Goal: Task Accomplishment & Management: Complete application form

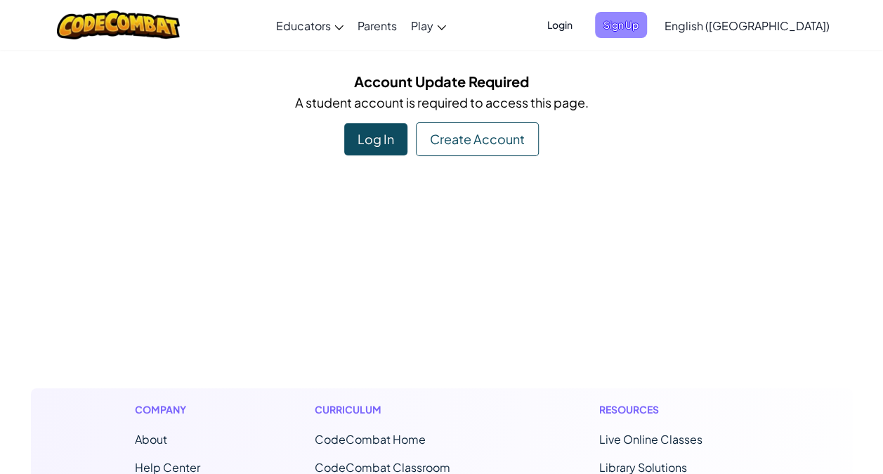
click at [647, 13] on span "Sign Up" at bounding box center [621, 25] width 52 height 26
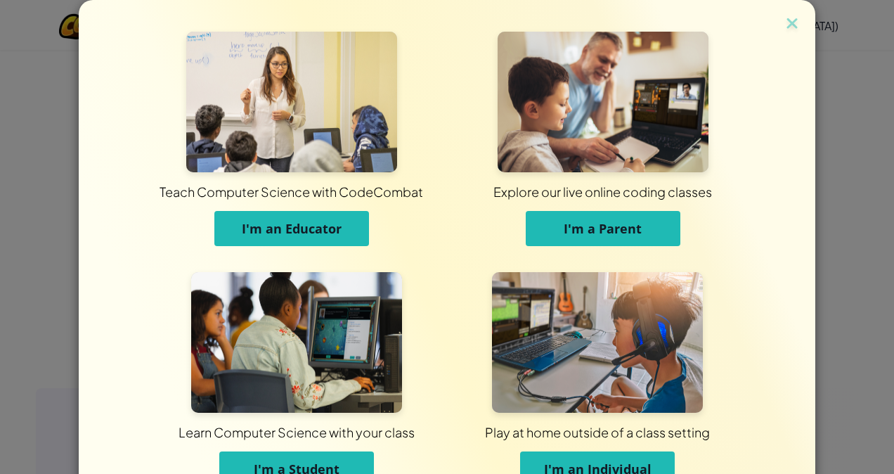
click at [350, 212] on button "I'm an Educator" at bounding box center [291, 228] width 155 height 35
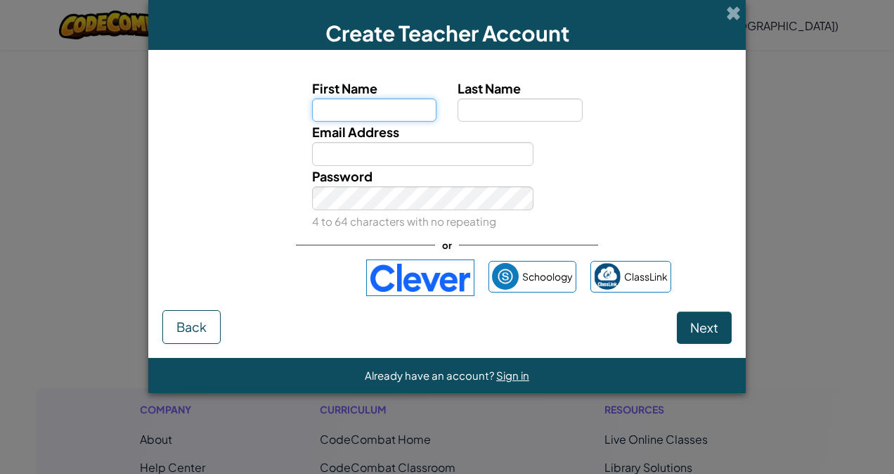
click at [365, 117] on input "First Name" at bounding box center [374, 110] width 125 height 24
type input "Paul"
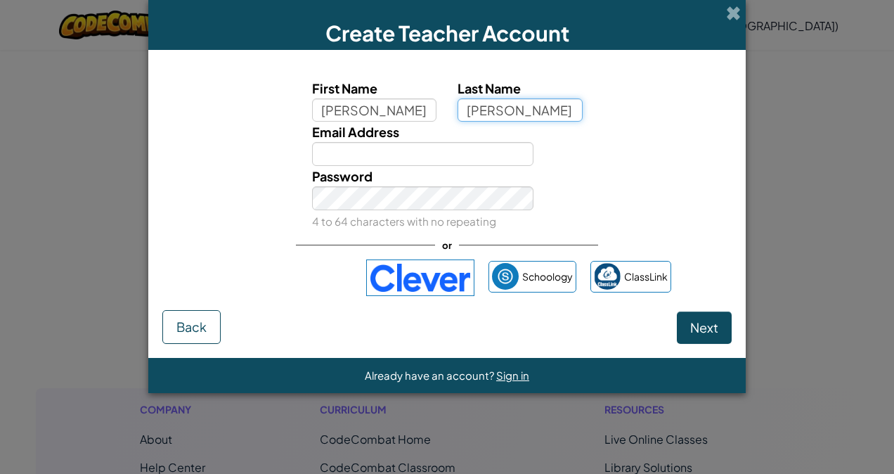
type input "Sargeant"
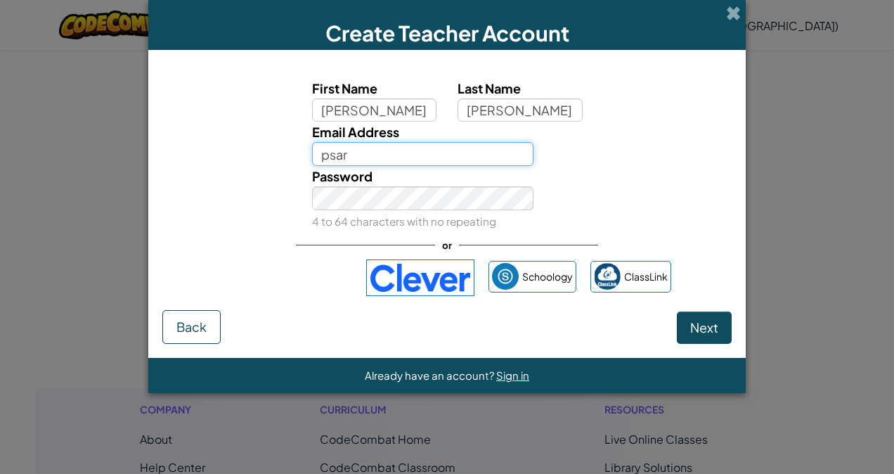
type input "[EMAIL_ADDRESS][DOMAIN_NAME]"
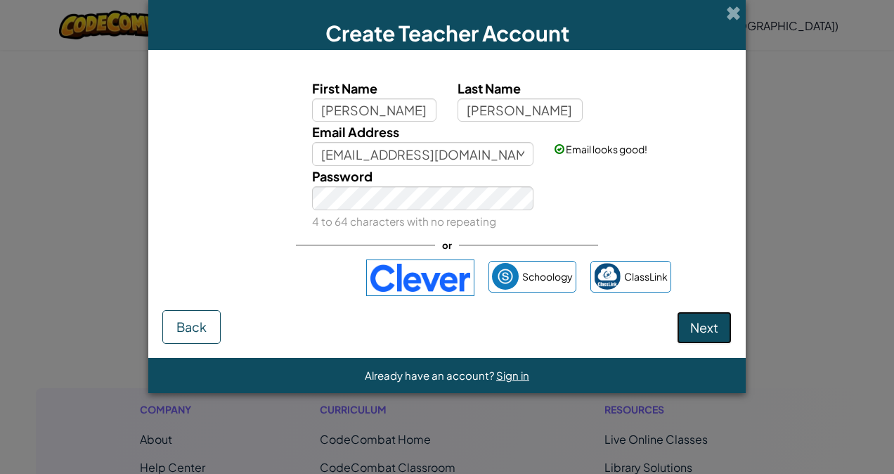
click at [697, 316] on button "Next" at bounding box center [704, 327] width 55 height 32
select select "Australia"
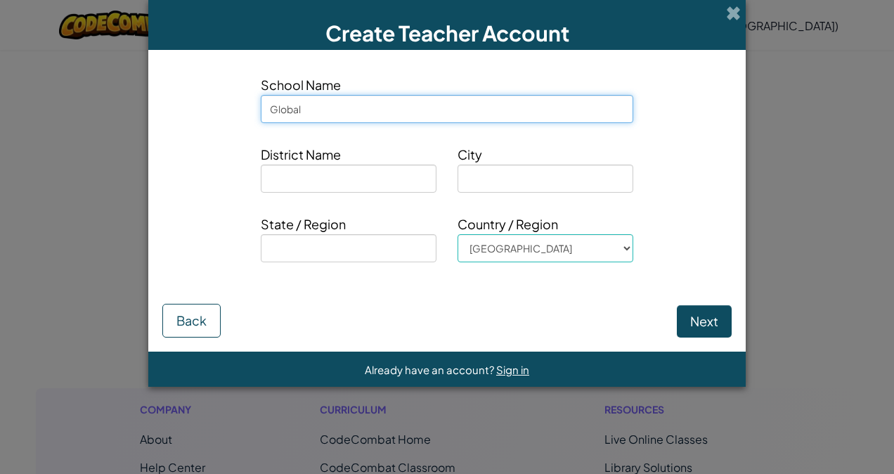
type input "Global Village Learning"
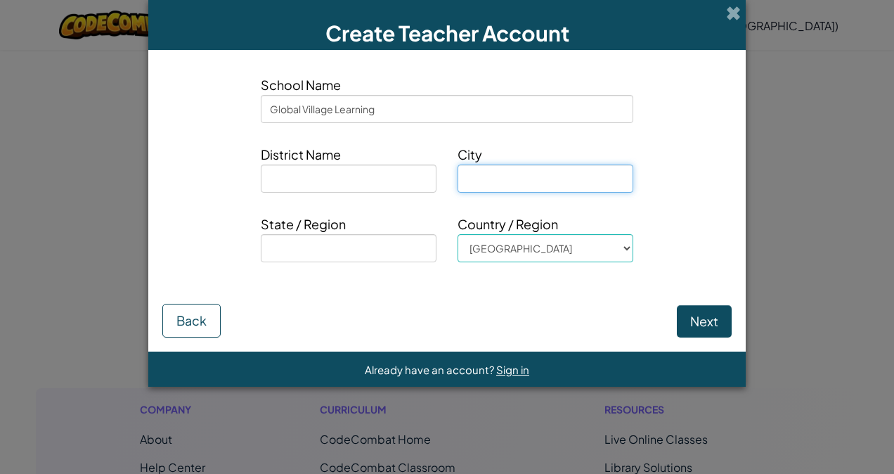
type input "NEW GISBORNE"
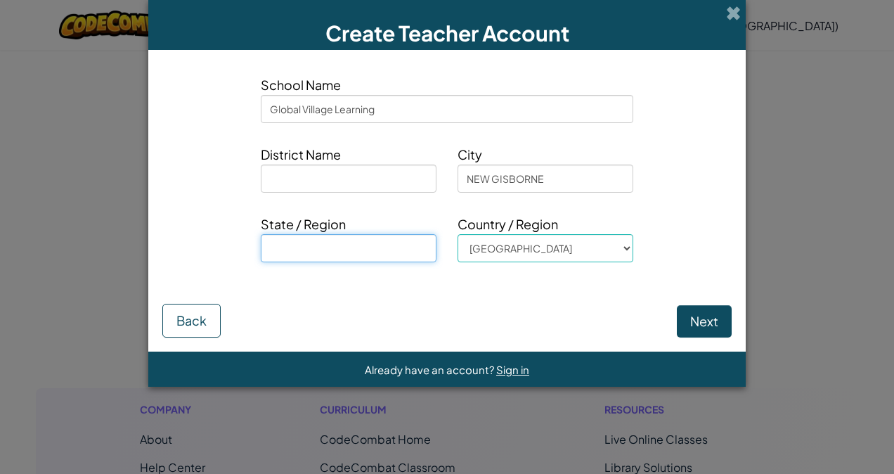
type input "VIC"
click at [710, 320] on button "Next" at bounding box center [704, 321] width 55 height 32
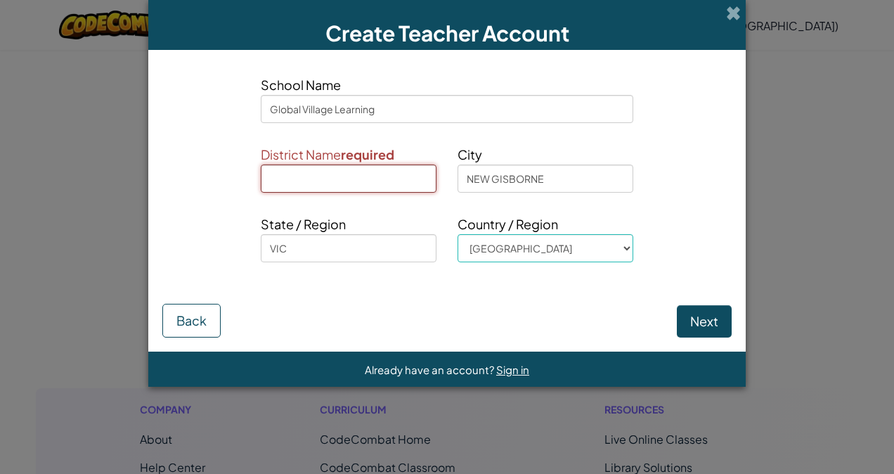
click at [340, 176] on input at bounding box center [349, 178] width 176 height 28
type input "Northern"
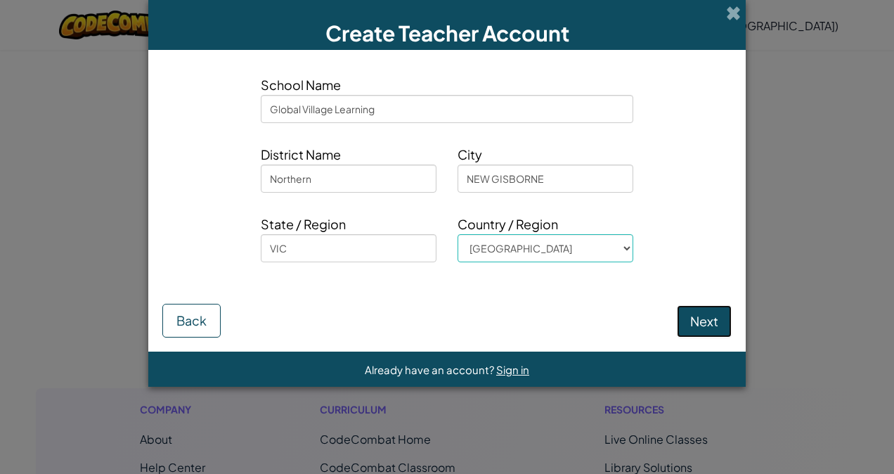
click at [706, 318] on button "Next" at bounding box center [704, 321] width 55 height 32
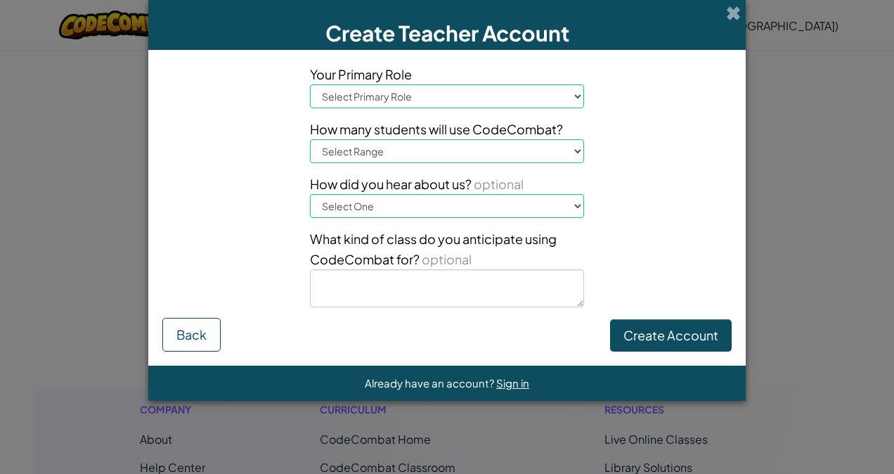
click at [434, 90] on select "Select Primary Role Principal Parent Technology coordinator Teacher Curriculum …" at bounding box center [447, 96] width 274 height 24
select select "Teacher"
click at [310, 84] on select "Select Primary Role Principal Parent Technology coordinator Teacher Curriculum …" at bounding box center [447, 96] width 274 height 24
click at [383, 153] on select "Select Range 1-10 11-50 51-100 101-200 201-500 501-1000 1000+" at bounding box center [447, 151] width 274 height 24
select select "11-50"
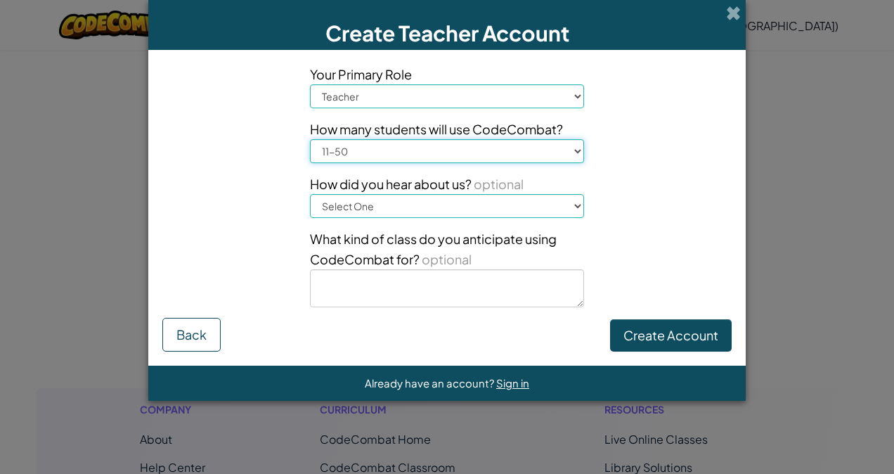
click at [310, 139] on select "Select Range 1-10 11-50 51-100 101-200 201-500 501-1000 1000+" at bounding box center [447, 151] width 274 height 24
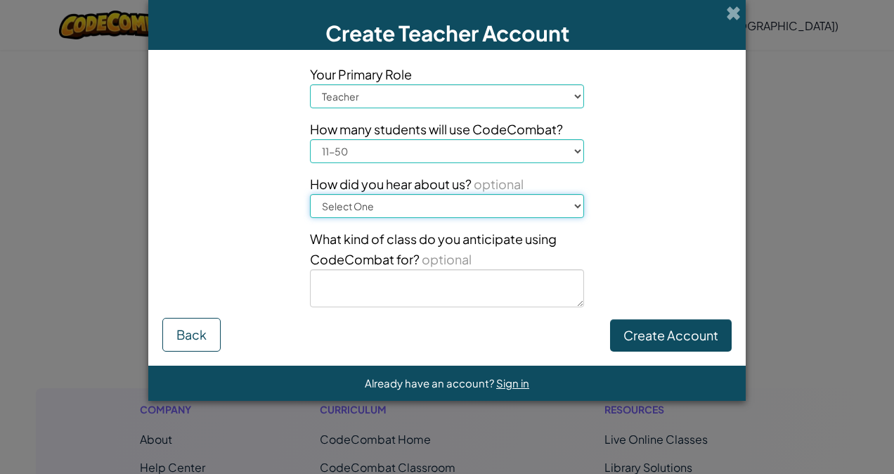
click at [349, 207] on select "Select One Conference (e.g. ISTE) Code.org/Hour of Code A teacher An administra…" at bounding box center [447, 206] width 274 height 24
select select "A student"
click at [310, 194] on select "Select One Conference (e.g. ISTE) Code.org/Hour of Code A teacher An administra…" at bounding box center [447, 206] width 274 height 24
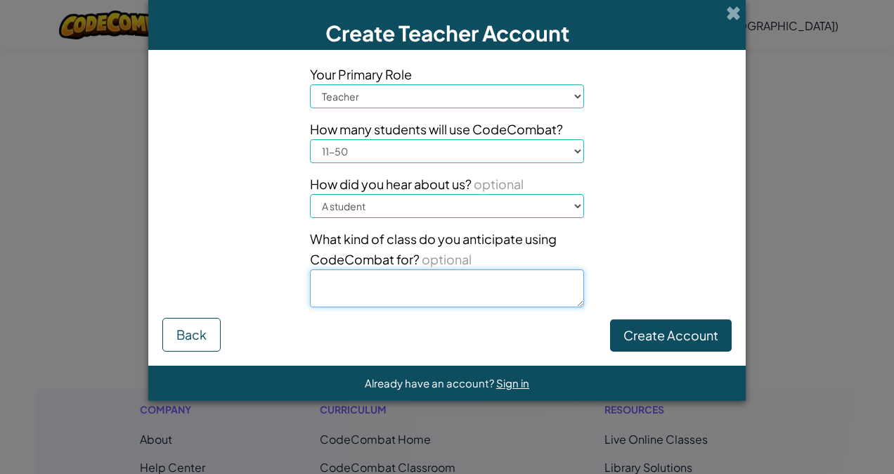
click at [391, 285] on textarea at bounding box center [447, 288] width 274 height 38
type textarea "A small select group of students interested in coding."
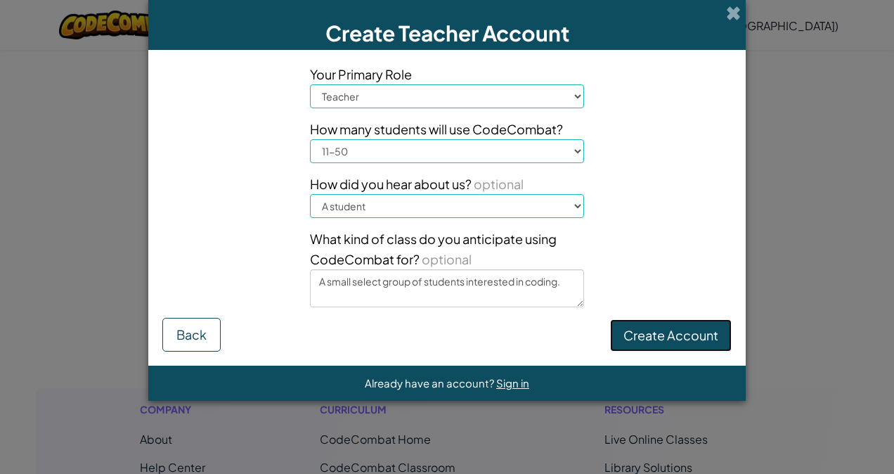
click at [616, 323] on button "Create Account" at bounding box center [671, 335] width 122 height 32
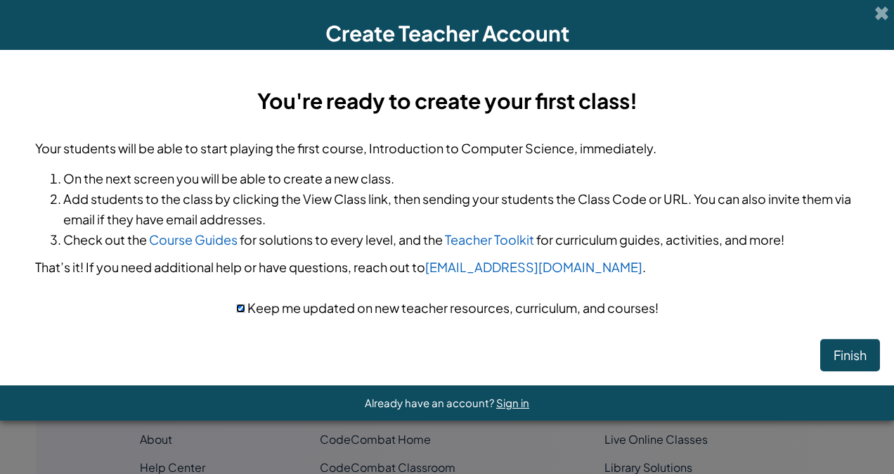
click at [241, 306] on input "checkbox" at bounding box center [240, 308] width 9 height 9
checkbox input "false"
click at [855, 352] on button "Finish" at bounding box center [850, 355] width 60 height 32
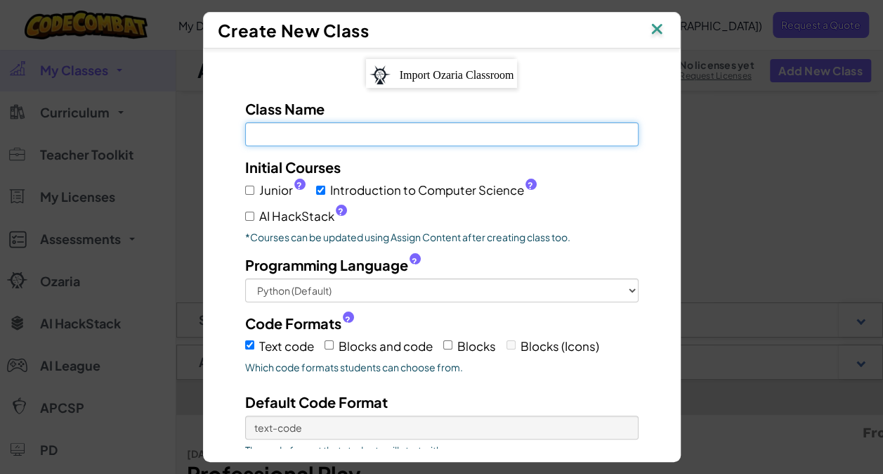
click at [401, 135] on input "Class Name Field is required" at bounding box center [442, 134] width 394 height 24
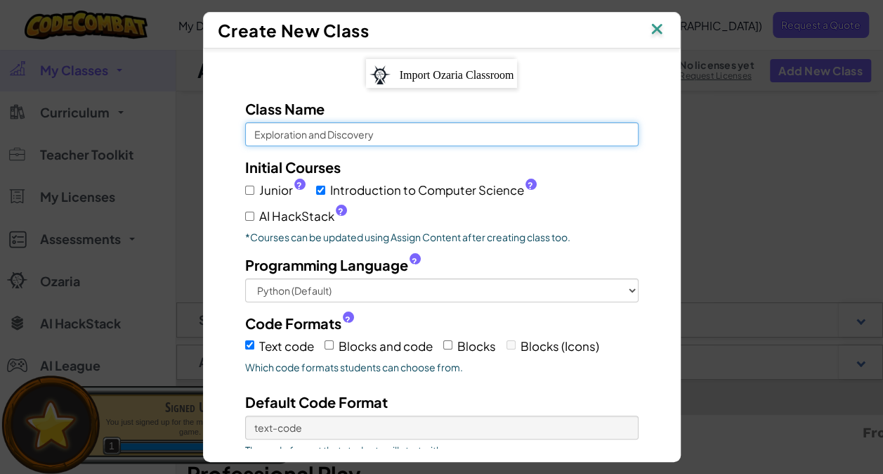
type input "Exploration and Discovery"
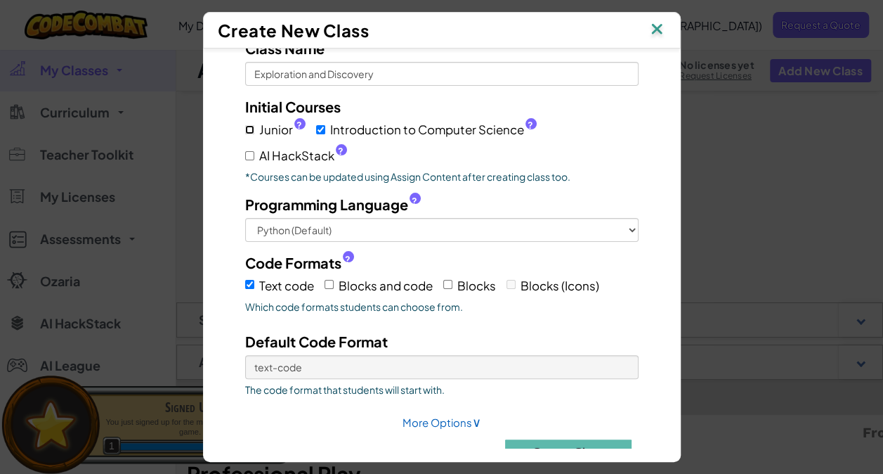
scroll to position [67, 0]
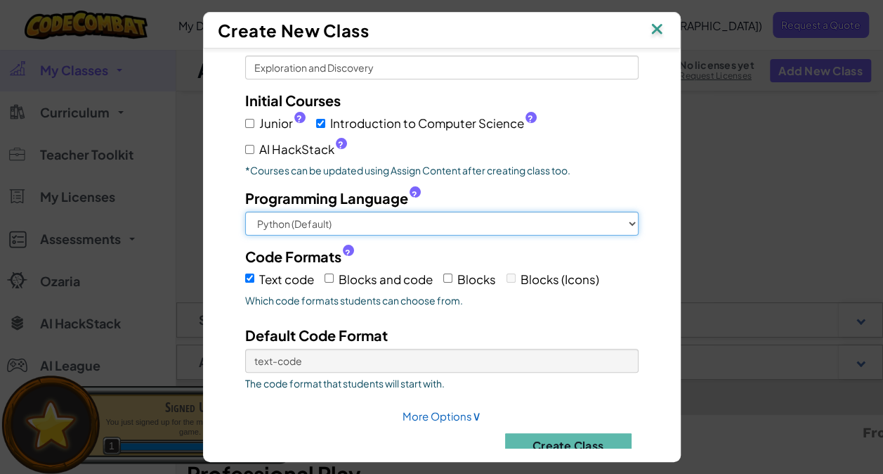
click at [282, 216] on select "Python (Default) JavaScript C++ [GEOGRAPHIC_DATA] (Experimental)" at bounding box center [442, 224] width 394 height 24
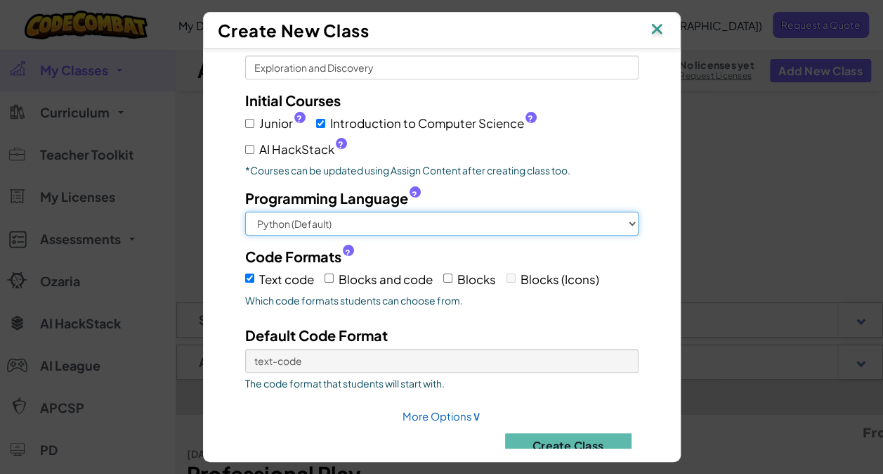
click at [245, 212] on select "Python (Default) JavaScript C++ [GEOGRAPHIC_DATA] (Experimental)" at bounding box center [442, 224] width 394 height 24
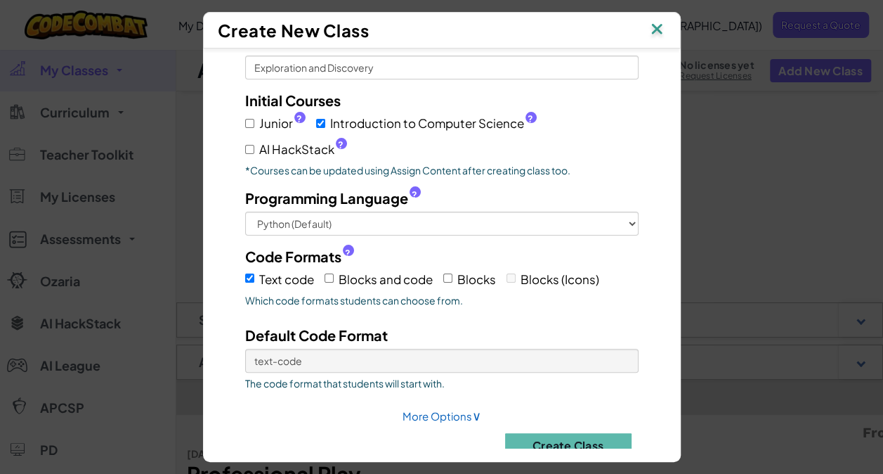
click at [372, 271] on span "Blocks and code" at bounding box center [386, 278] width 94 height 15
click at [334, 273] on input "Blocks and code" at bounding box center [329, 277] width 9 height 9
checkbox input "true"
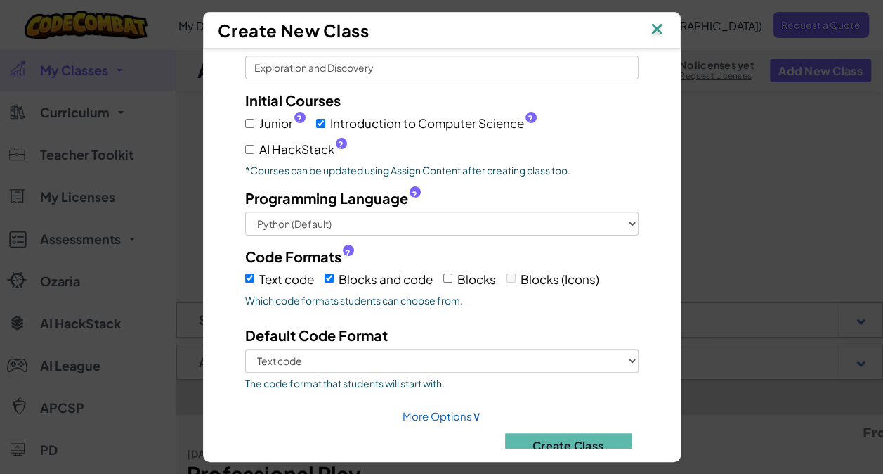
click at [465, 278] on label "Blocks" at bounding box center [469, 279] width 53 height 22
click at [453, 278] on input "Blocks" at bounding box center [447, 277] width 9 height 9
checkbox input "true"
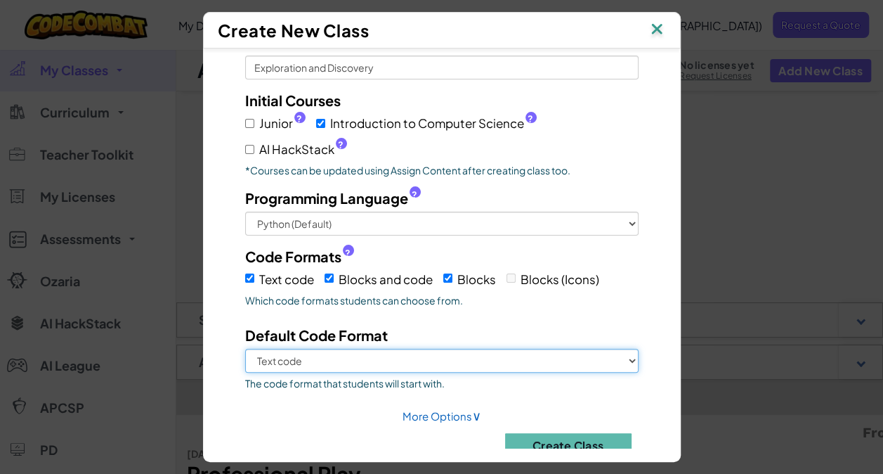
click at [348, 362] on select "Text code Blocks and code Blocks" at bounding box center [442, 361] width 394 height 24
select select "blocks-and-code"
click at [245, 349] on select "Text code Blocks and code Blocks" at bounding box center [442, 361] width 394 height 24
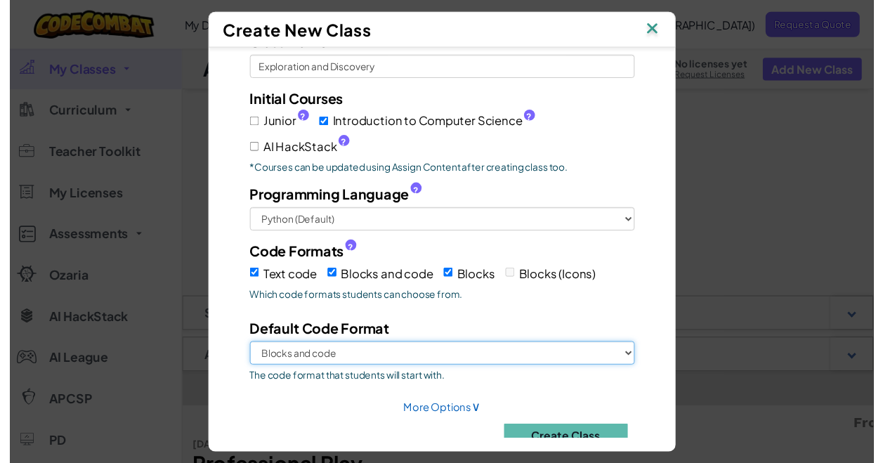
scroll to position [90, 0]
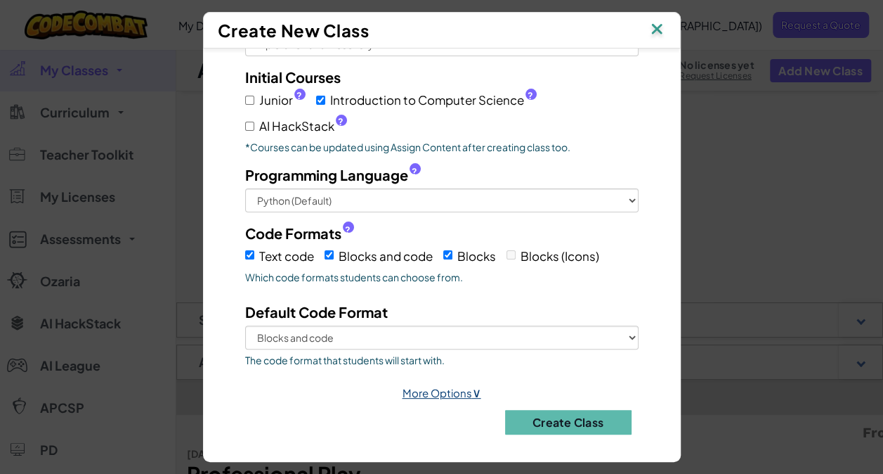
click at [449, 386] on link "More Options ∨" at bounding box center [442, 392] width 79 height 13
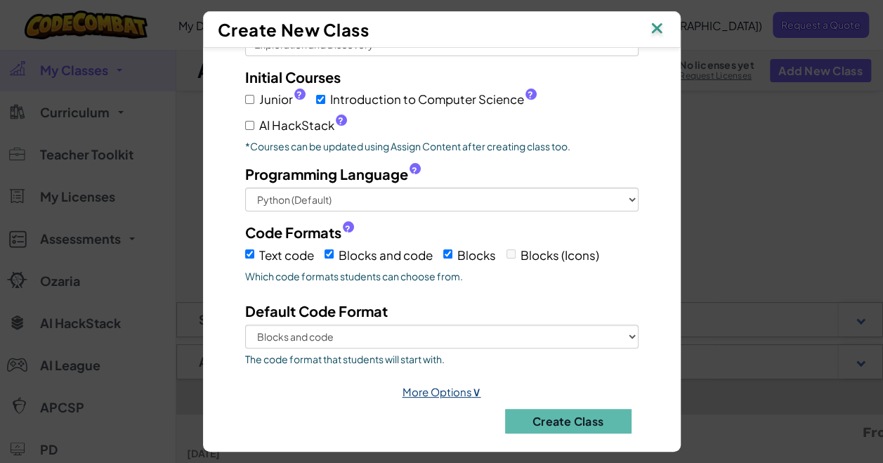
select select
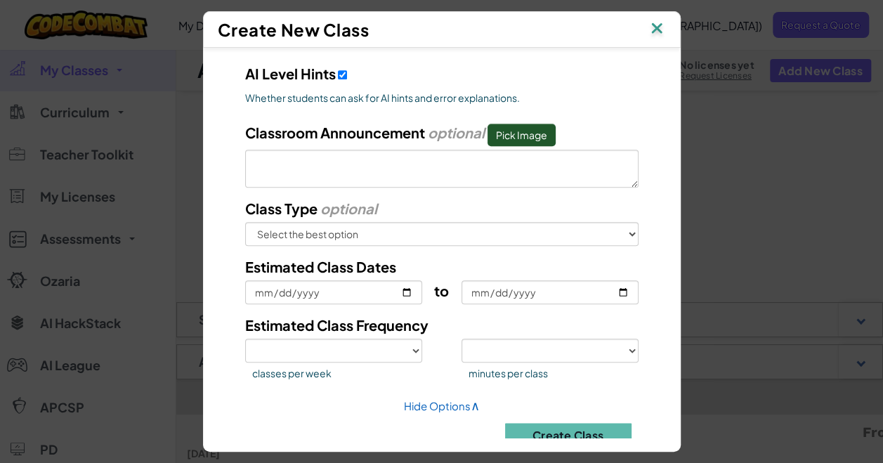
scroll to position [676, 0]
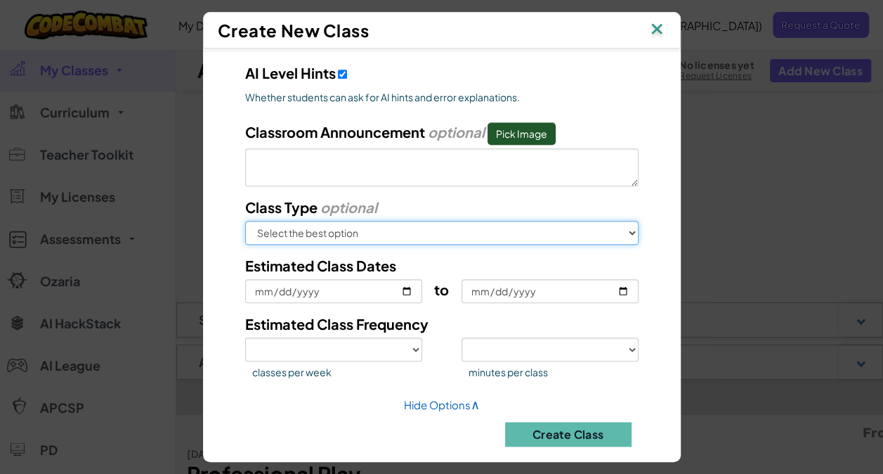
click at [591, 232] on select "Select the best option In School After School Online Camp Homeschool Other" at bounding box center [442, 233] width 394 height 24
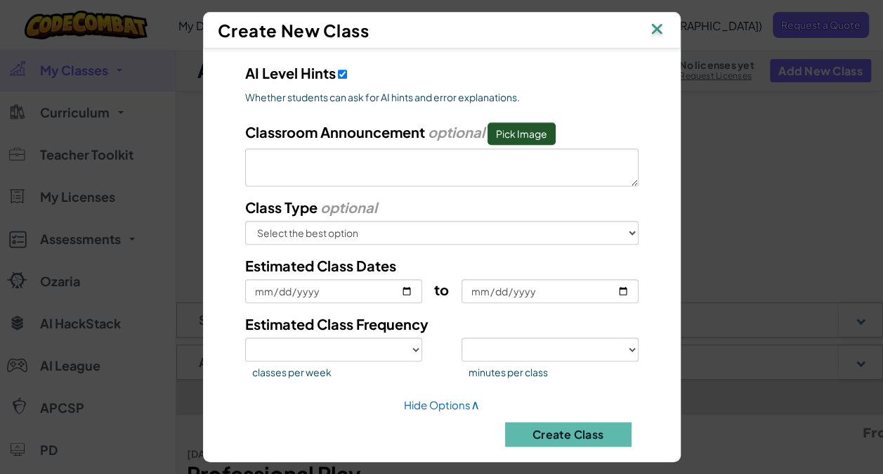
click at [573, 201] on div "Class Type optional Select the best option In School After School Online Camp H…" at bounding box center [442, 221] width 415 height 48
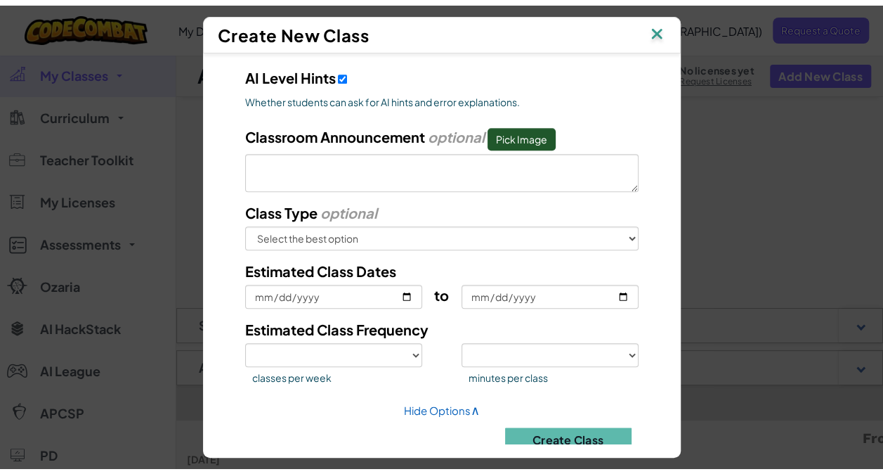
scroll to position [687, 0]
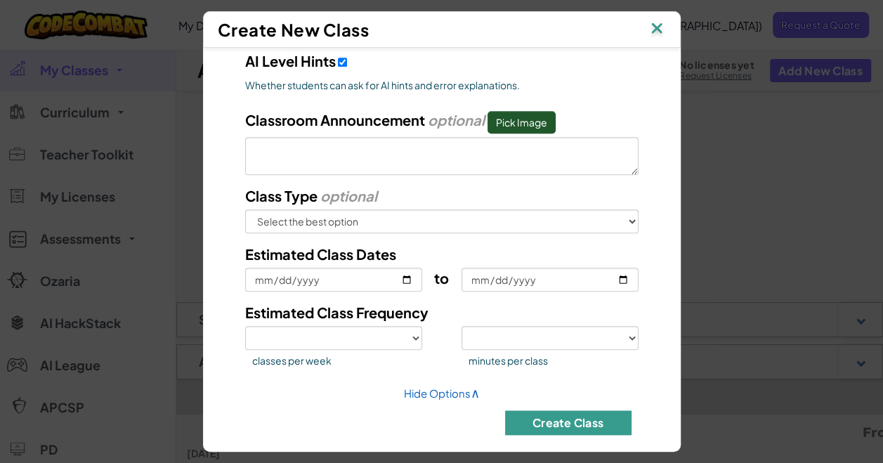
click at [589, 418] on button "Create Class" at bounding box center [568, 422] width 126 height 25
select select
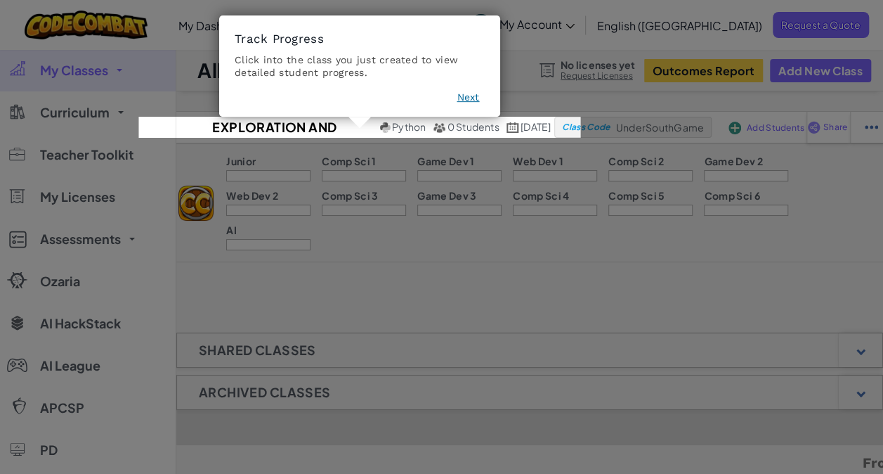
click at [565, 285] on icon at bounding box center [447, 237] width 894 height 474
click at [477, 91] on button "Next" at bounding box center [468, 98] width 22 height 14
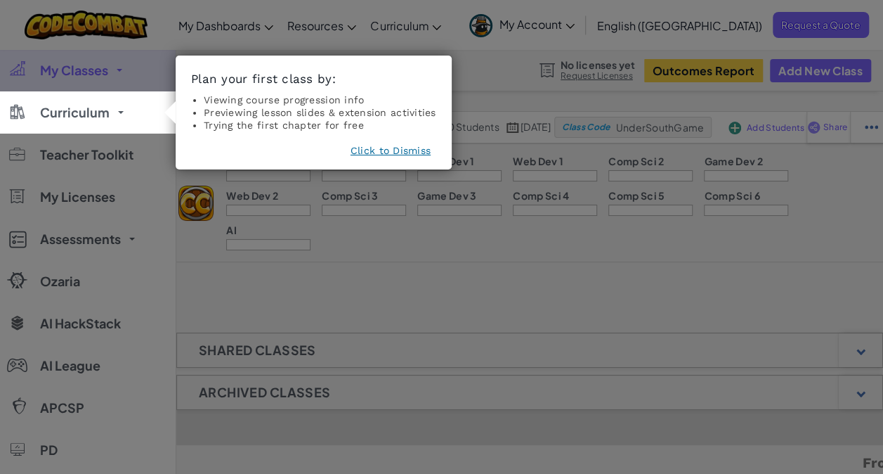
click at [389, 148] on button "Click to Dismiss" at bounding box center [391, 150] width 80 height 14
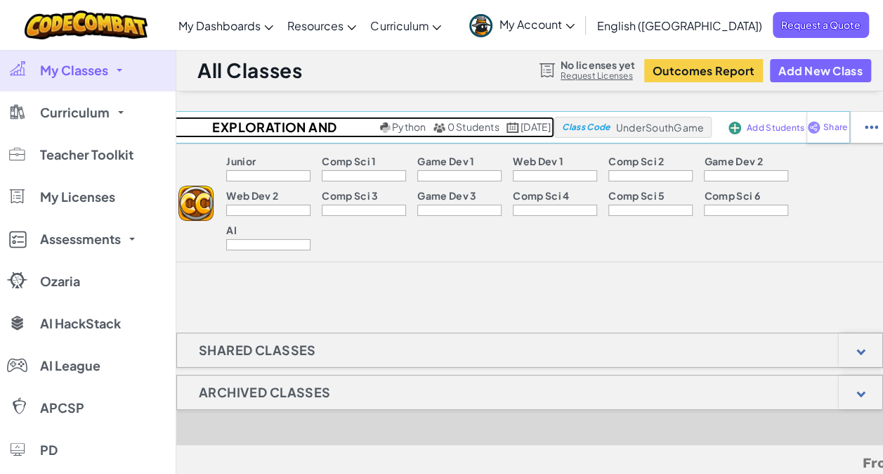
click at [424, 135] on link "Exploration and Discovery Python 0 Students [DATE]" at bounding box center [361, 127] width 386 height 21
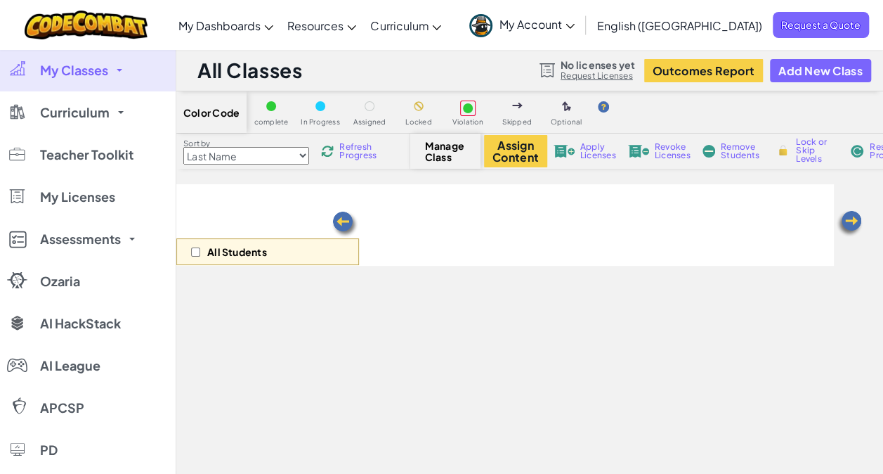
select select "560f1a9f22961295f9427742"
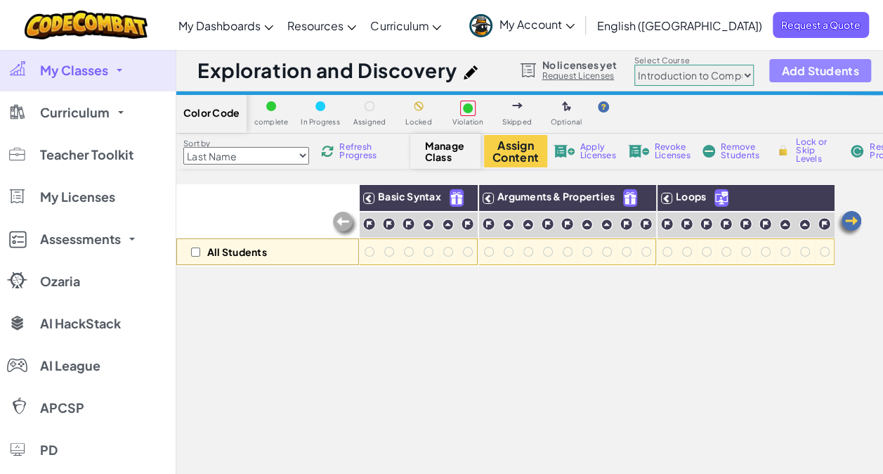
click at [829, 65] on span "Add Students" at bounding box center [819, 71] width 77 height 12
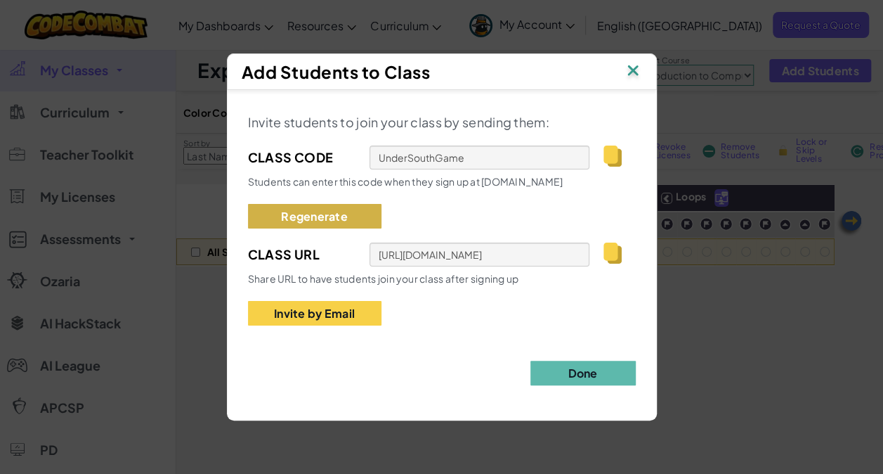
click at [332, 209] on button "Regenerate" at bounding box center [315, 216] width 134 height 25
type input "SwordDeepTooth"
type input "[URL][DOMAIN_NAME]"
click at [340, 211] on button "Regenerate" at bounding box center [315, 216] width 134 height 25
type input "SafeNiceRing"
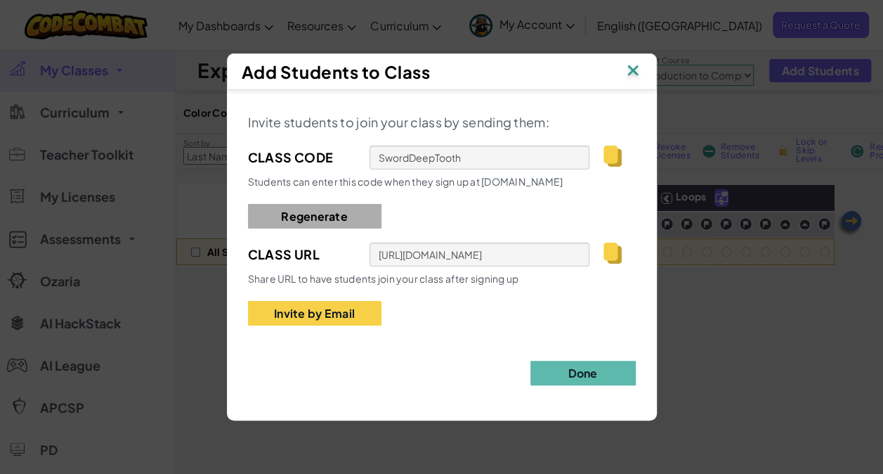
type input "[URL][DOMAIN_NAME]"
click at [340, 211] on button "Regenerate" at bounding box center [315, 216] width 134 height 25
type input "BedStepBird"
type input "[URL][DOMAIN_NAME]"
click at [340, 211] on button "Regenerate" at bounding box center [315, 216] width 134 height 25
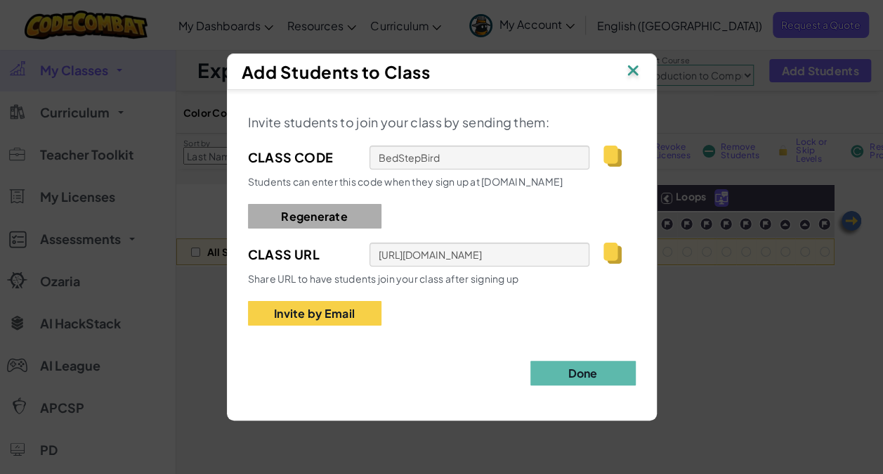
type input "NewGoldBurn"
type input "[URL][DOMAIN_NAME]"
click at [340, 211] on button "Regenerate" at bounding box center [315, 216] width 134 height 25
type input "PlayWarmRight"
type input "[URL][DOMAIN_NAME]"
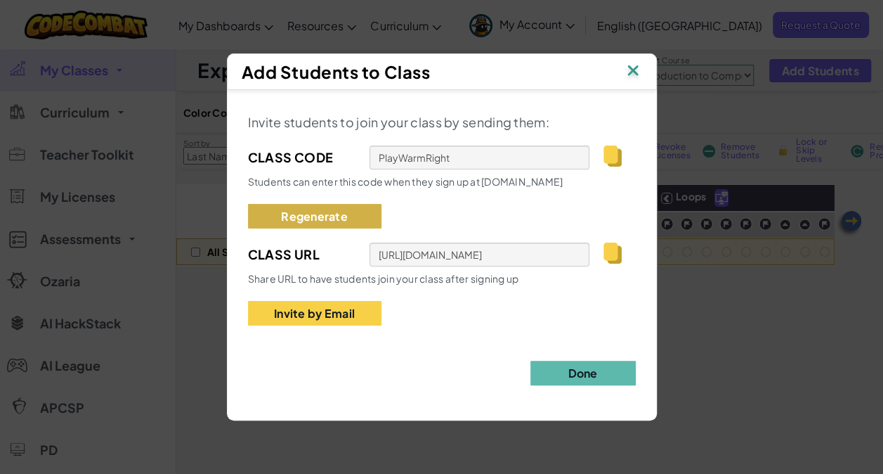
click at [340, 211] on button "Regenerate" at bounding box center [315, 216] width 134 height 25
type input "DuckStopTooth"
type input "[URL][DOMAIN_NAME]"
click at [340, 211] on button "Regenerate" at bounding box center [315, 216] width 134 height 25
type input "LatePlaneFox"
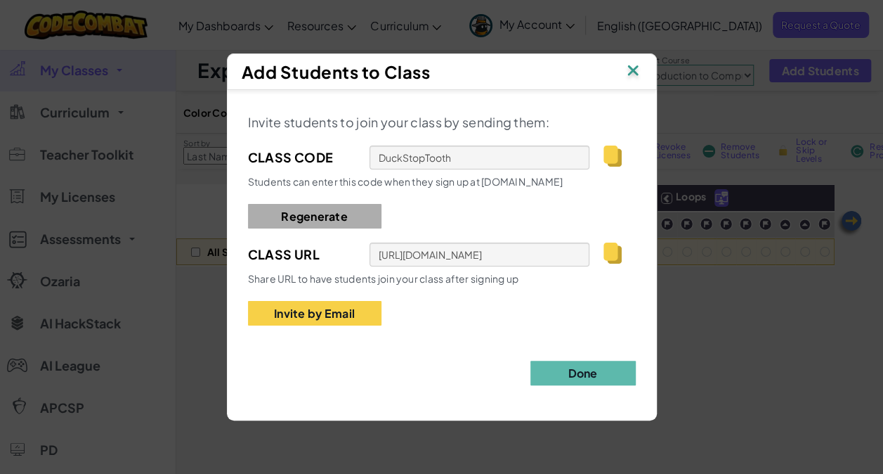
type input "[URL][DOMAIN_NAME]"
click at [340, 211] on button "Regenerate" at bounding box center [315, 216] width 134 height 25
type input "DustLuckSame"
type input "[URL][DOMAIN_NAME]"
click at [340, 211] on button "Regenerate" at bounding box center [315, 216] width 134 height 25
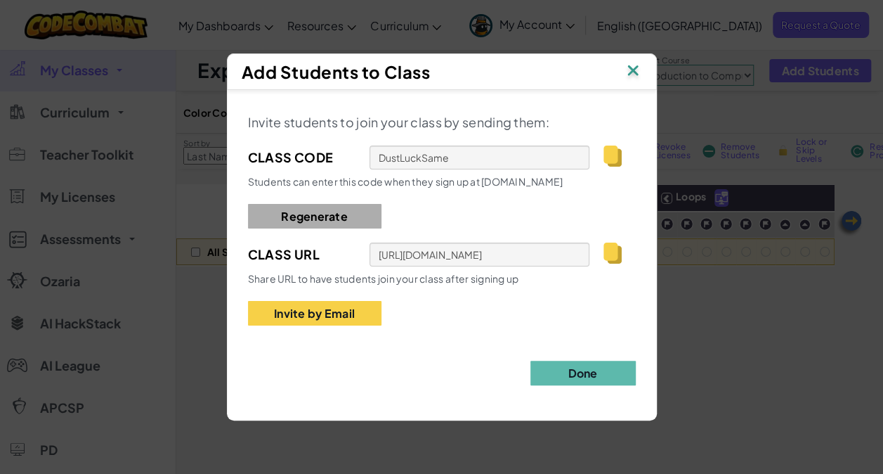
type input "BagBluePark"
type input "[URL][DOMAIN_NAME]"
click at [340, 211] on button "Regenerate" at bounding box center [315, 216] width 134 height 25
type input "FoxAppleYes"
type input "[URL][DOMAIN_NAME]"
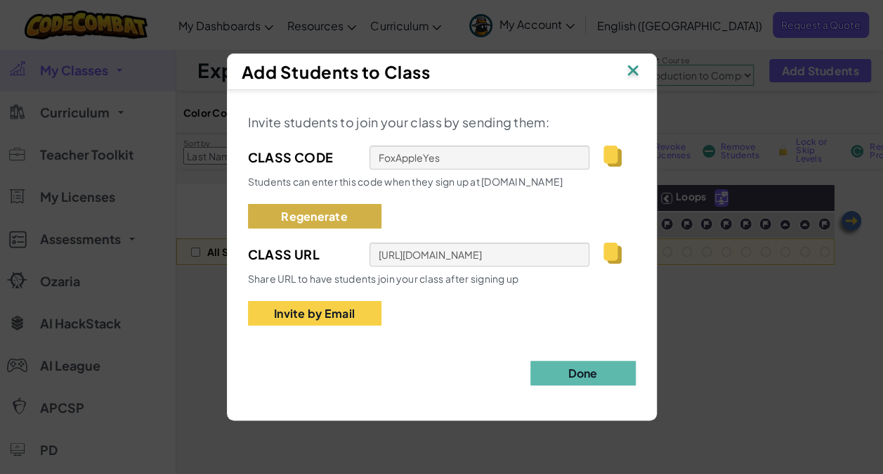
click at [340, 211] on button "Regenerate" at bounding box center [315, 216] width 134 height 25
type input "HeavyGreenPoint"
type input "[URL][DOMAIN_NAME]"
click at [340, 211] on button "Regenerate" at bounding box center [315, 216] width 134 height 25
type input "LateLampShape"
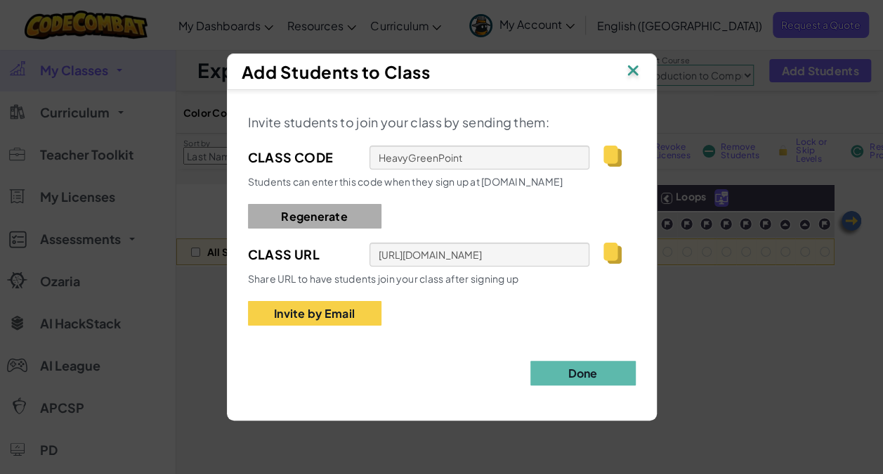
type input "[URL][DOMAIN_NAME]"
click at [340, 211] on button "Regenerate" at bounding box center [315, 216] width 134 height 25
type input "NeckSheepCoin"
type input "[URL][DOMAIN_NAME]"
click at [340, 211] on button "Regenerate" at bounding box center [315, 216] width 134 height 25
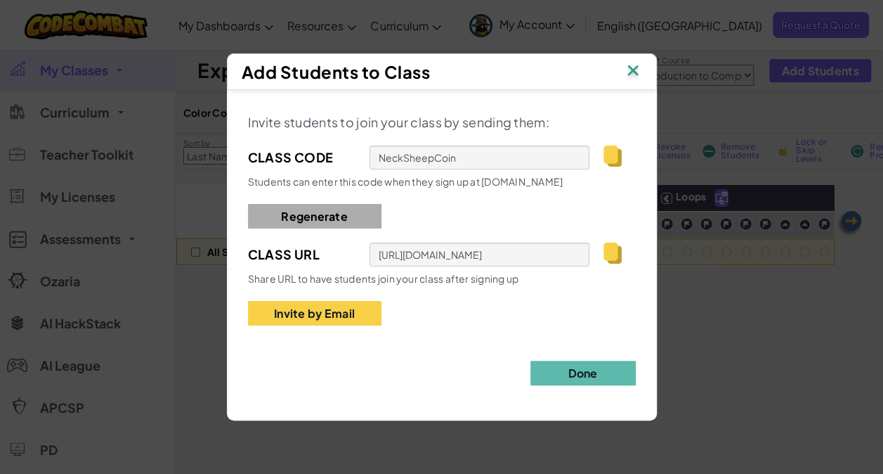
type input "ArmyKingChair"
type input "[URL][DOMAIN_NAME]"
click at [340, 211] on button "Regenerate" at bounding box center [315, 216] width 134 height 25
type input "UnderPointLife"
type input "[URL][DOMAIN_NAME]"
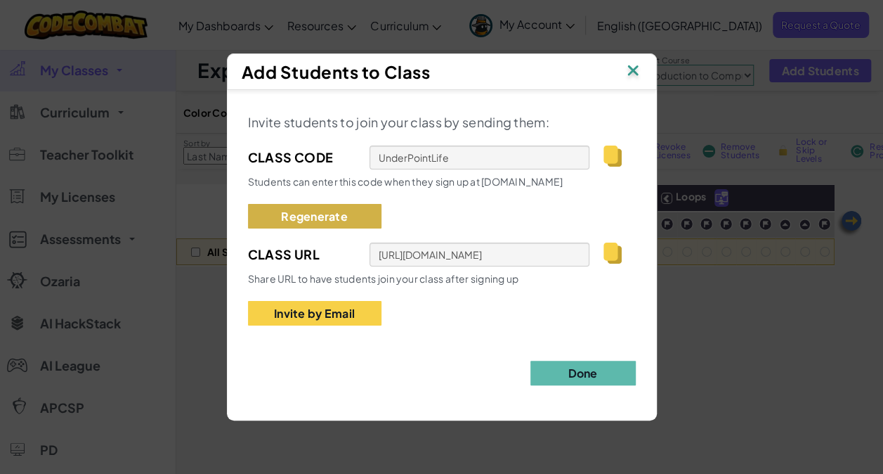
click at [340, 211] on button "Regenerate" at bounding box center [315, 216] width 134 height 25
type input "SingFindPink"
type input "[URL][DOMAIN_NAME]"
click at [340, 211] on button "Regenerate" at bounding box center [315, 216] width 134 height 25
type input "YesOpenSing"
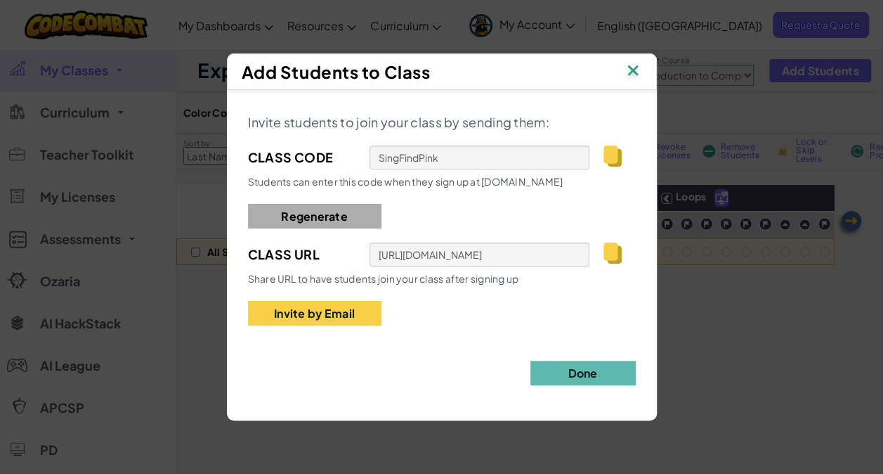
type input "[URL][DOMAIN_NAME]"
click at [340, 211] on button "Regenerate" at bounding box center [315, 216] width 134 height 25
type input "PlayGlassBag"
type input "[URL][DOMAIN_NAME]"
click at [323, 209] on button "Regenerate" at bounding box center [315, 216] width 134 height 25
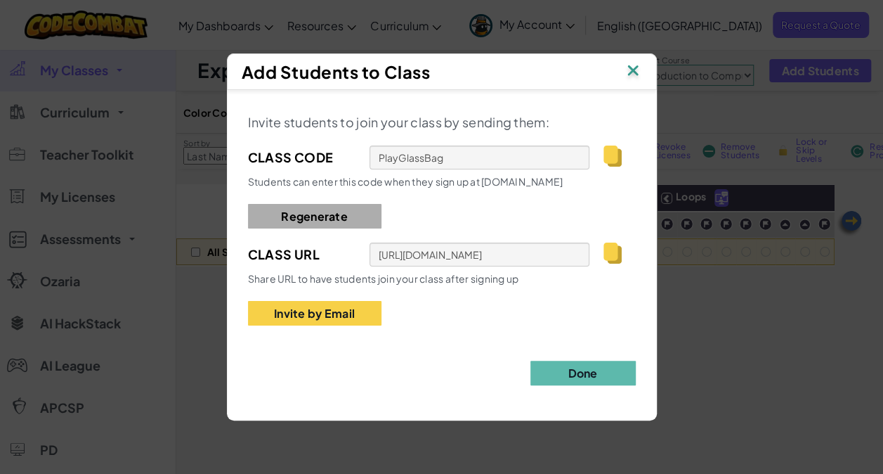
type input "FindRingShape"
type input "[URL][DOMAIN_NAME]"
click at [323, 209] on button "Regenerate" at bounding box center [315, 216] width 134 height 25
type input "SharpDropSize"
type input "[URL][DOMAIN_NAME]"
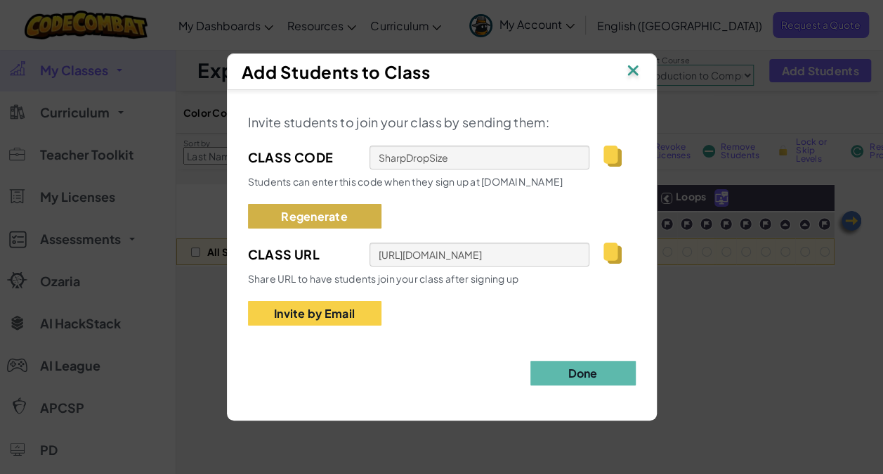
click at [323, 209] on button "Regenerate" at bounding box center [315, 216] width 134 height 25
type input "LuckPaperGreen"
type input "[URL][DOMAIN_NAME]"
click at [323, 209] on button "Regenerate" at bounding box center [315, 216] width 134 height 25
type input "CakeWestMap"
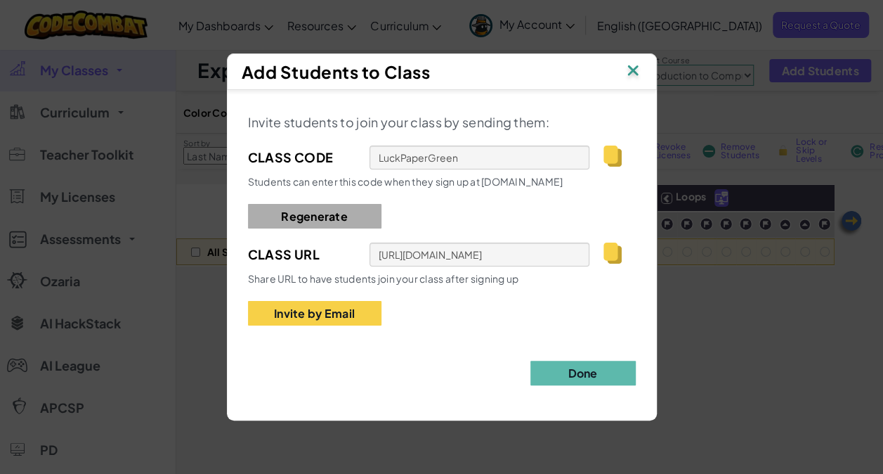
type input "[URL][DOMAIN_NAME]"
click at [323, 209] on button "Regenerate" at bounding box center [315, 216] width 134 height 25
type input "PinArmBoat"
type input "[URL][DOMAIN_NAME]"
click at [323, 209] on button "Regenerate" at bounding box center [315, 216] width 134 height 25
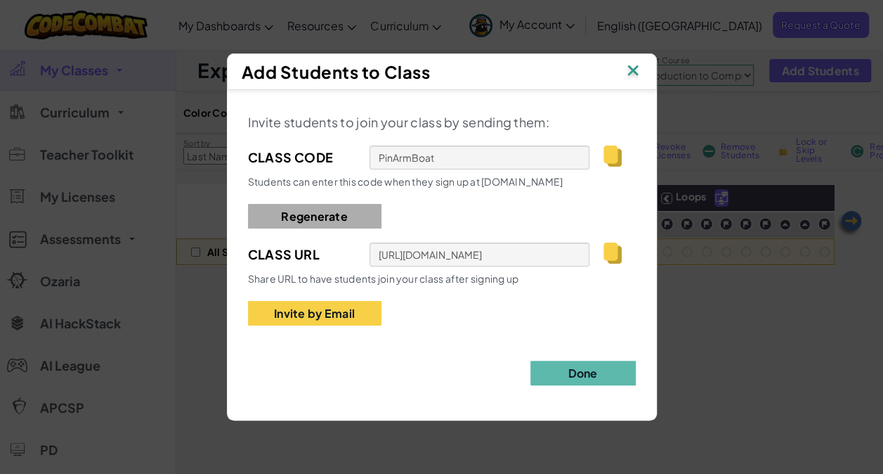
type input "TreeMilkRight"
type input "[URL][DOMAIN_NAME]"
click at [323, 209] on button "Regenerate" at bounding box center [315, 216] width 134 height 25
type input "ClassPathBlue"
type input "[URL][DOMAIN_NAME]"
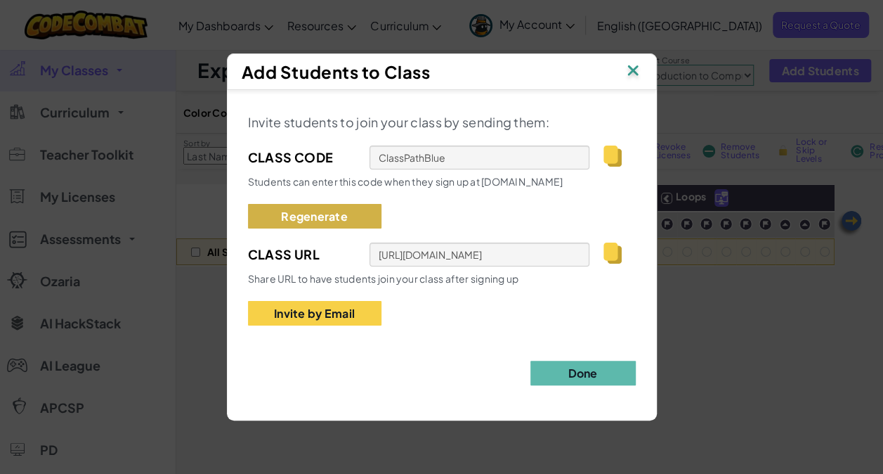
click at [323, 209] on button "Regenerate" at bounding box center [315, 216] width 134 height 25
type input "SleepRideBack"
type input "[URL][DOMAIN_NAME]"
click at [323, 209] on button "Regenerate" at bounding box center [315, 216] width 134 height 25
type input "SandSaltRice"
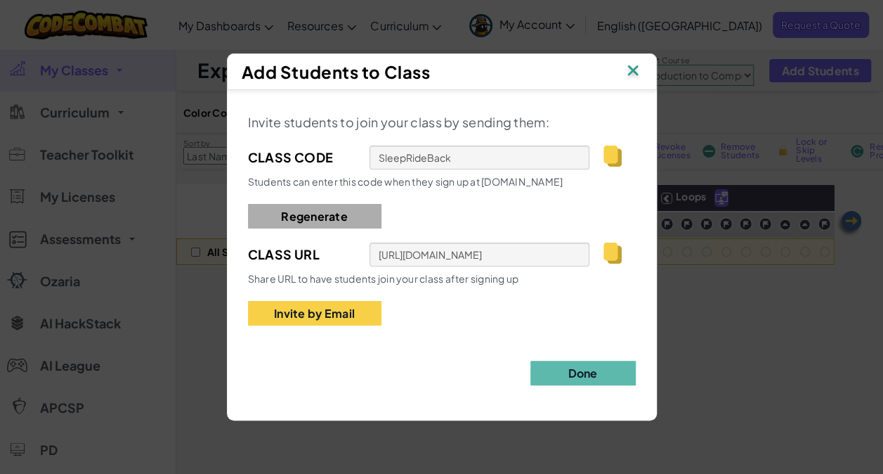
type input "[URL][DOMAIN_NAME]"
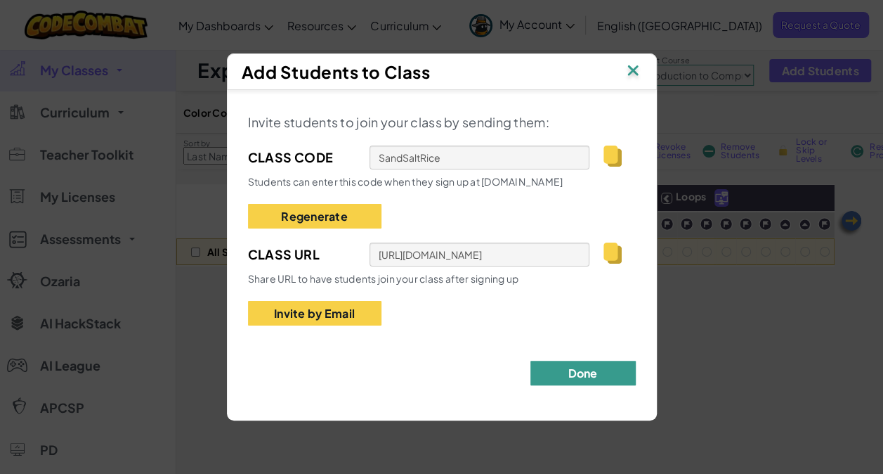
click at [590, 374] on button "Done" at bounding box center [583, 372] width 105 height 25
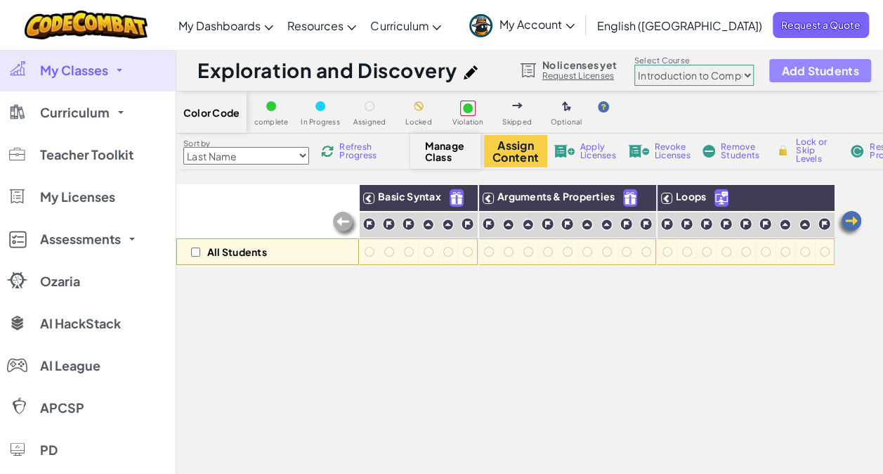
click at [780, 62] on button "Add Students" at bounding box center [819, 70] width 101 height 23
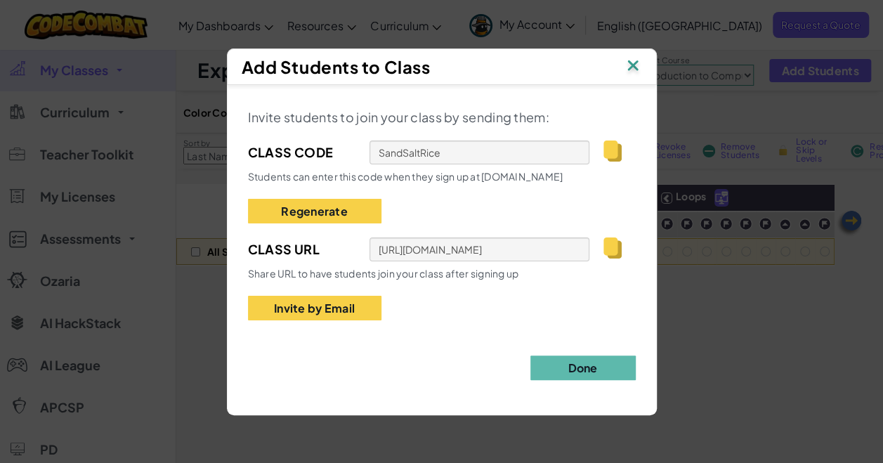
click at [618, 65] on div "Add Students to Class" at bounding box center [442, 66] width 401 height 21
click at [632, 66] on img at bounding box center [633, 66] width 18 height 21
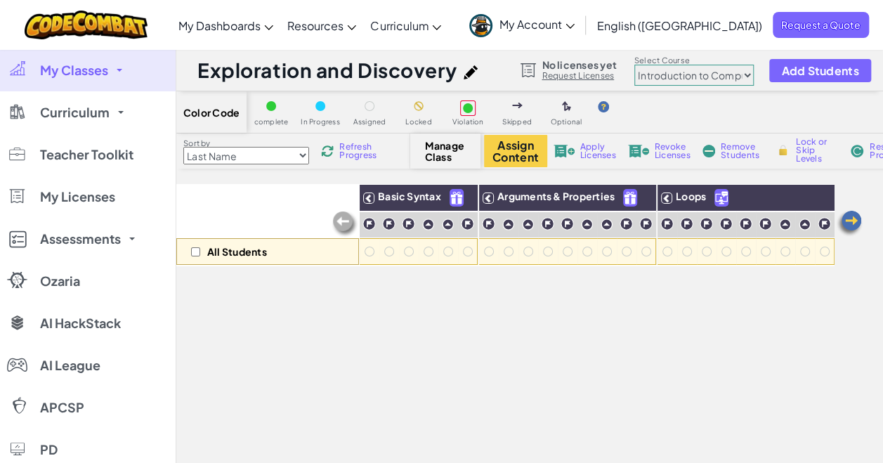
click at [601, 70] on link "Request Licenses" at bounding box center [579, 75] width 74 height 11
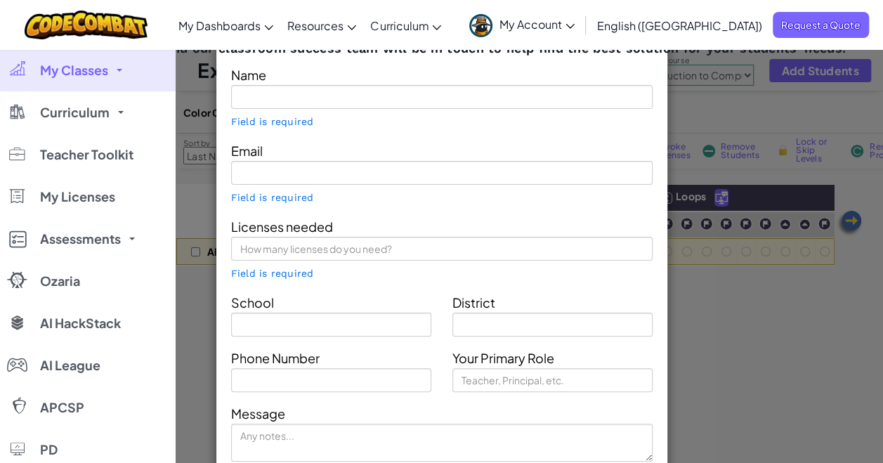
type input "[PERSON_NAME]"
type input "[EMAIL_ADDRESS][DOMAIN_NAME]"
type input "Global Village Learning"
type input "Northern"
type input "Teacher"
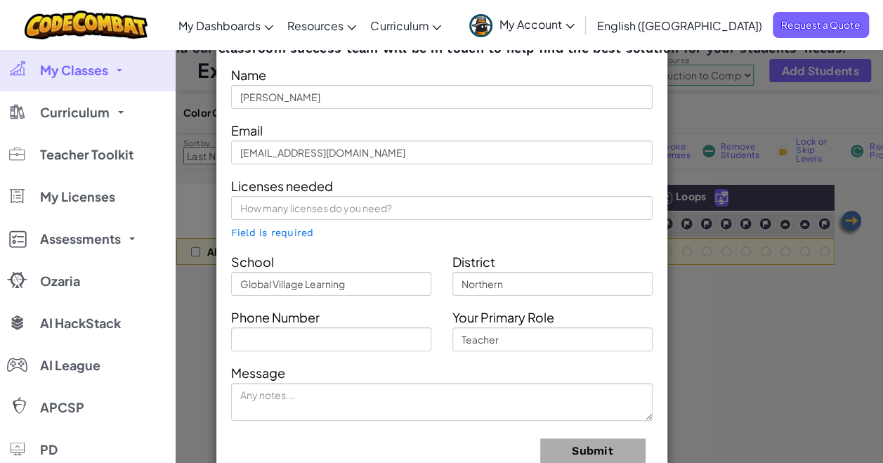
click at [730, 348] on div "Contact Our Classroom Team Send us a message and our classroom success team wil…" at bounding box center [441, 231] width 883 height 463
click at [779, 294] on div "Contact Our Classroom Team Send us a message and our classroom success team wil…" at bounding box center [441, 231] width 883 height 463
click at [101, 33] on img at bounding box center [86, 25] width 123 height 29
